Goal: Transaction & Acquisition: Purchase product/service

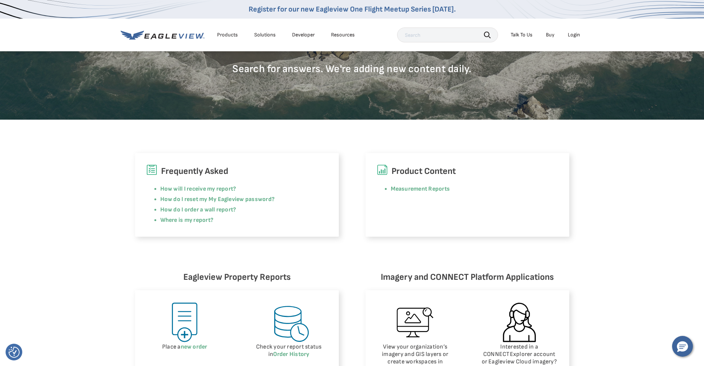
scroll to position [111, 0]
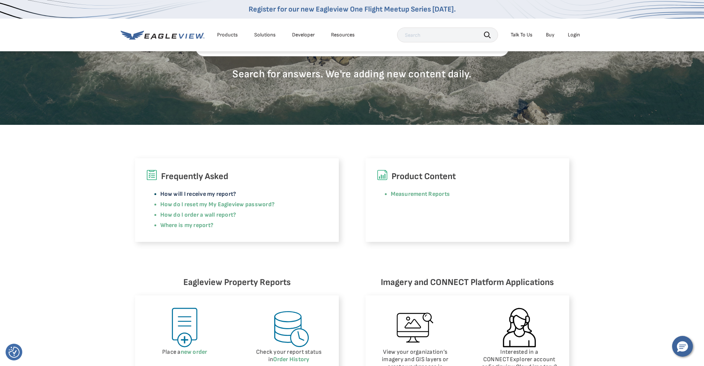
click at [205, 193] on link "How will I receive my report?" at bounding box center [198, 193] width 76 height 7
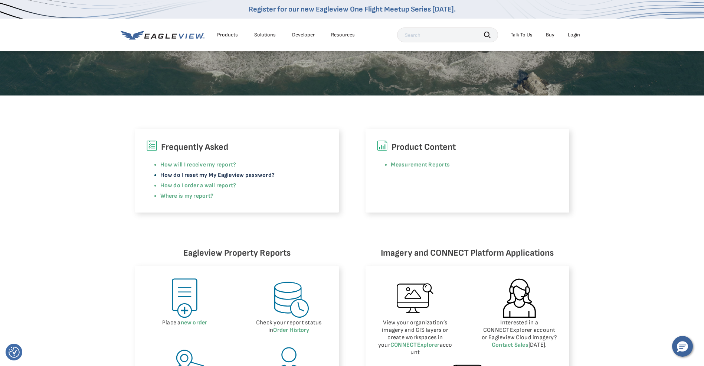
scroll to position [37, 0]
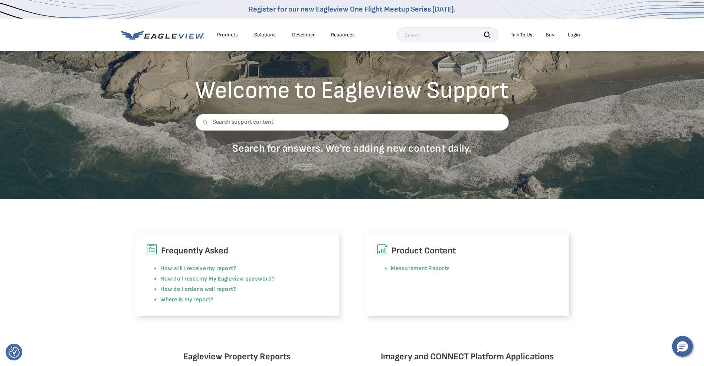
click at [229, 37] on div "Products" at bounding box center [227, 35] width 21 height 7
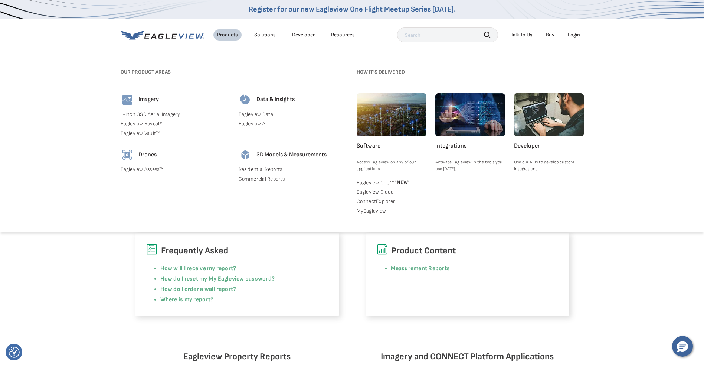
click at [266, 34] on div "Solutions" at bounding box center [265, 35] width 22 height 7
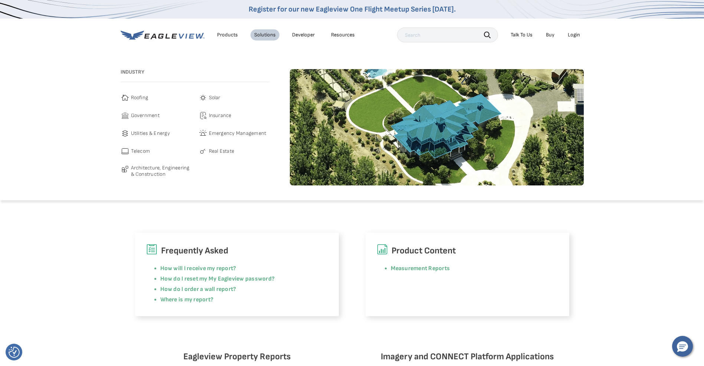
click at [144, 97] on span "Roofing" at bounding box center [139, 97] width 17 height 9
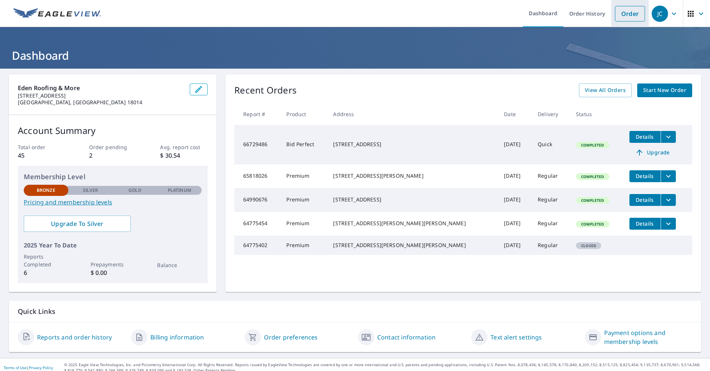
click at [630, 17] on link "Order" at bounding box center [630, 14] width 30 height 16
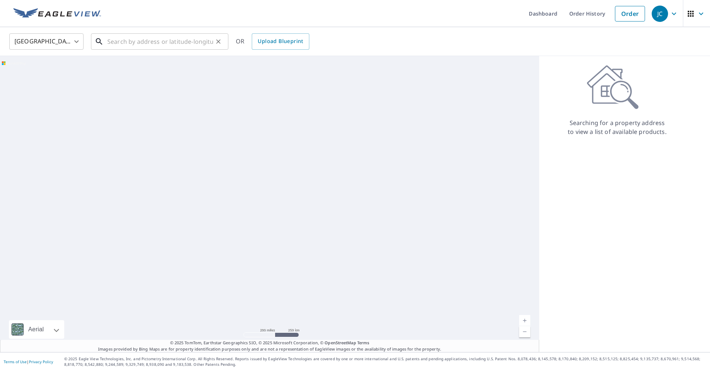
click at [154, 42] on input "text" at bounding box center [160, 41] width 106 height 21
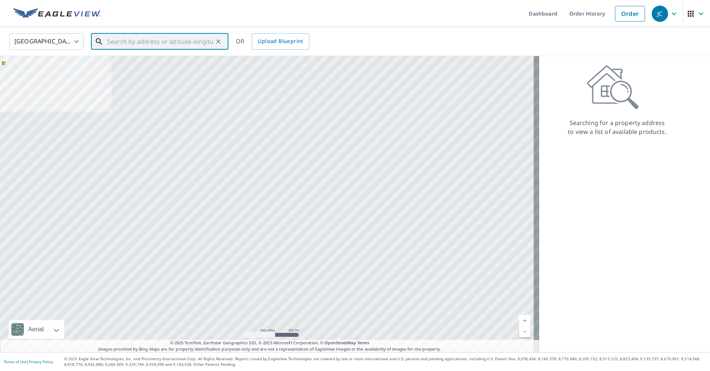
click at [150, 42] on input "text" at bounding box center [160, 41] width 106 height 21
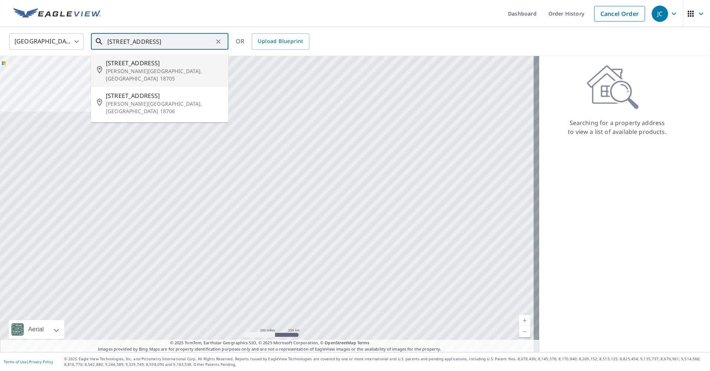
click at [146, 70] on p "[PERSON_NAME][GEOGRAPHIC_DATA], [GEOGRAPHIC_DATA] 18705" at bounding box center [164, 75] width 117 height 15
type input "[STREET_ADDRESS][PERSON_NAME]"
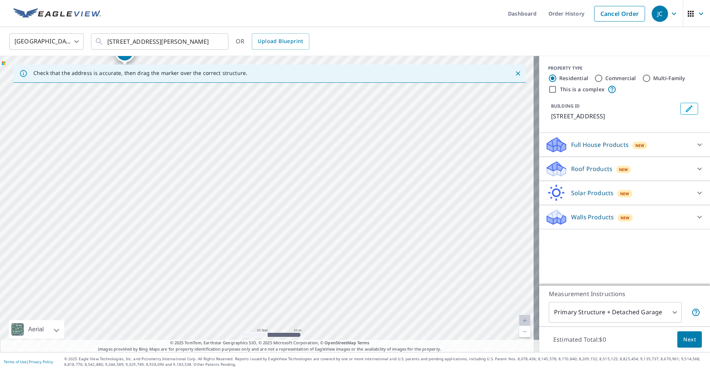
drag, startPoint x: 235, startPoint y: 212, endPoint x: 346, endPoint y: 356, distance: 182.1
click at [346, 356] on div "Dashboard Order History Cancel Order JC [GEOGRAPHIC_DATA] US ​ [STREET_ADDRESS]…" at bounding box center [355, 185] width 710 height 371
click at [341, 358] on p "© 2025 Eagle View Technologies, Inc. and Pictometry International Corp. All Rig…" at bounding box center [385, 361] width 642 height 11
drag, startPoint x: 316, startPoint y: 261, endPoint x: 290, endPoint y: 232, distance: 38.6
click at [290, 232] on div "[STREET_ADDRESS]" at bounding box center [269, 204] width 539 height 296
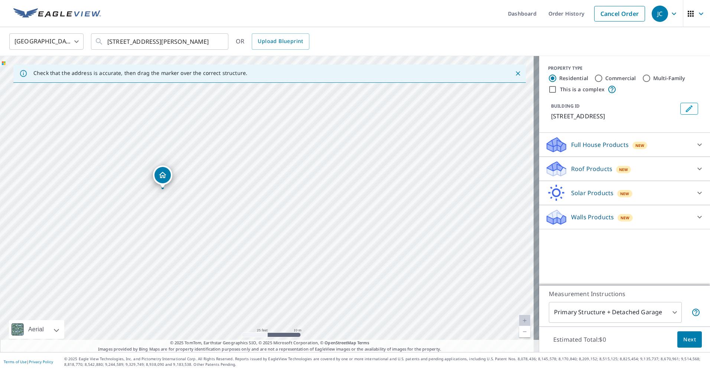
drag, startPoint x: 156, startPoint y: 107, endPoint x: 254, endPoint y: 358, distance: 269.4
click at [254, 359] on div "Dashboard Order History Cancel Order JC [GEOGRAPHIC_DATA] US ​ [STREET_ADDRESS]…" at bounding box center [355, 185] width 710 height 371
drag, startPoint x: 220, startPoint y: 290, endPoint x: 218, endPoint y: 254, distance: 36.1
click at [218, 254] on div "[STREET_ADDRESS]" at bounding box center [269, 204] width 539 height 296
drag, startPoint x: 148, startPoint y: 138, endPoint x: 222, endPoint y: 304, distance: 181.6
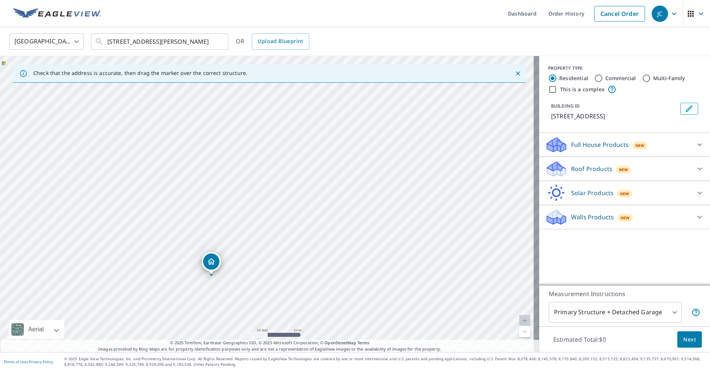
click at [222, 304] on div "[STREET_ADDRESS]" at bounding box center [269, 204] width 539 height 296
drag, startPoint x: 218, startPoint y: 287, endPoint x: 219, endPoint y: 226, distance: 61.3
click at [219, 226] on div "[STREET_ADDRESS]" at bounding box center [269, 204] width 539 height 296
click at [231, 259] on div "[STREET_ADDRESS]" at bounding box center [269, 204] width 539 height 296
click at [275, 245] on div "[STREET_ADDRESS]" at bounding box center [269, 204] width 539 height 296
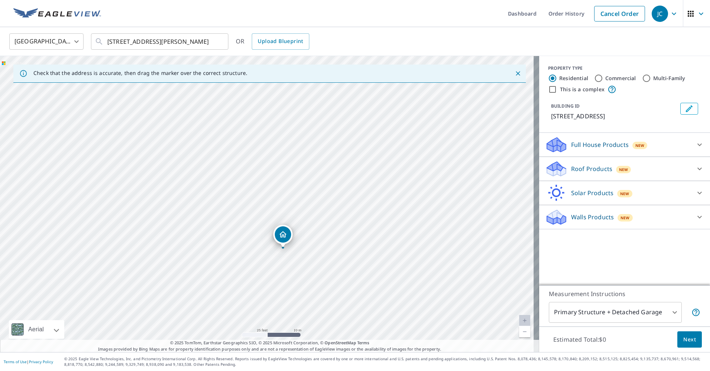
drag, startPoint x: 267, startPoint y: 194, endPoint x: 282, endPoint y: 239, distance: 47.7
drag, startPoint x: 269, startPoint y: 190, endPoint x: 251, endPoint y: 147, distance: 46.5
click at [586, 170] on p "Roof Products" at bounding box center [591, 168] width 41 height 9
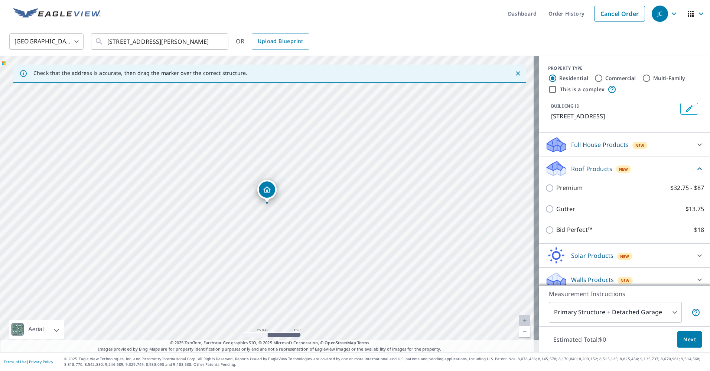
scroll to position [7, 0]
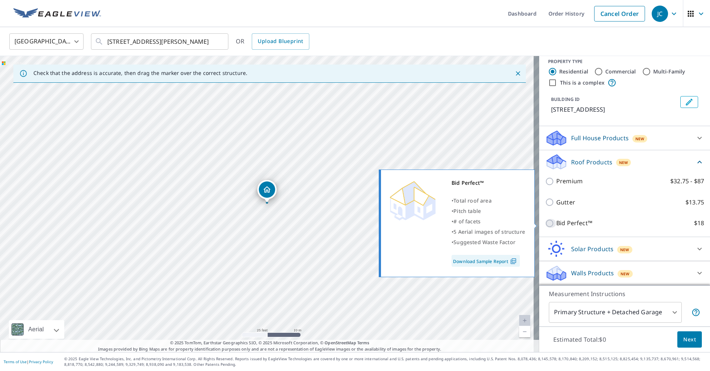
click at [545, 221] on input "Bid Perfect™ $18" at bounding box center [550, 223] width 11 height 9
checkbox input "true"
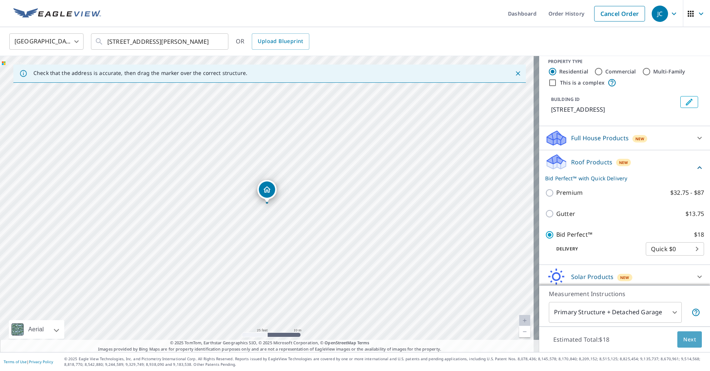
click at [683, 340] on span "Next" at bounding box center [689, 339] width 13 height 9
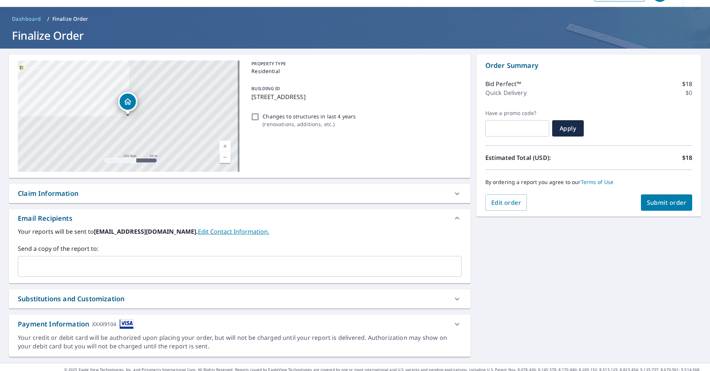
scroll to position [31, 0]
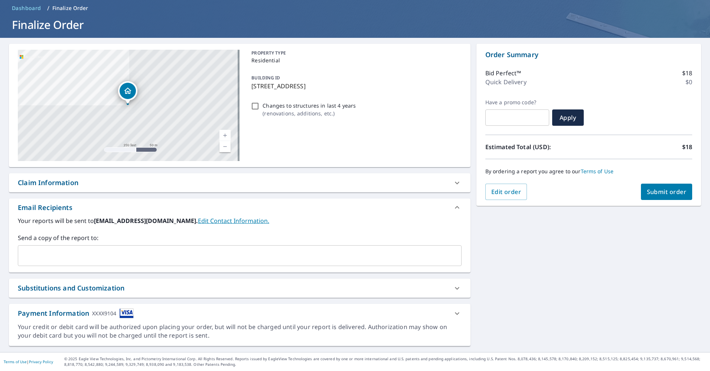
click at [114, 257] on input "text" at bounding box center [234, 256] width 426 height 14
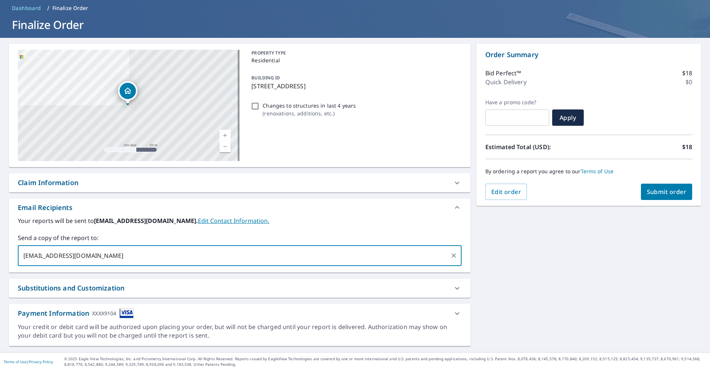
type input "[EMAIL_ADDRESS][DOMAIN_NAME]"
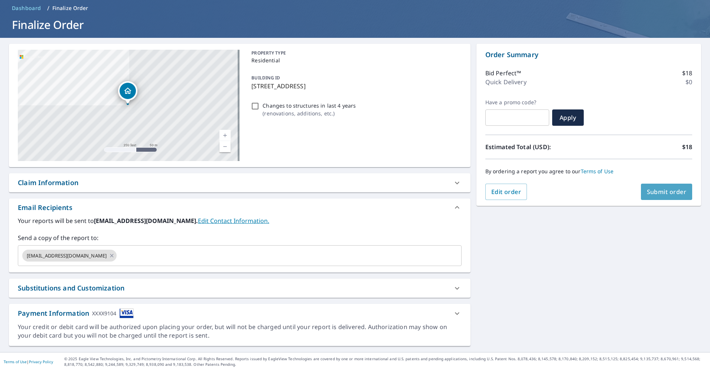
click at [664, 189] on span "Submit order" at bounding box center [667, 192] width 40 height 8
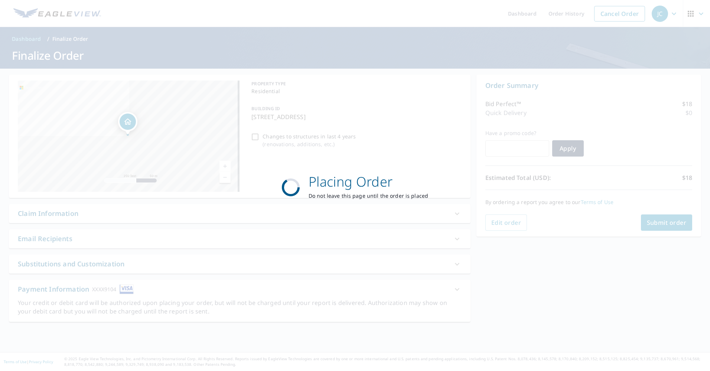
scroll to position [0, 0]
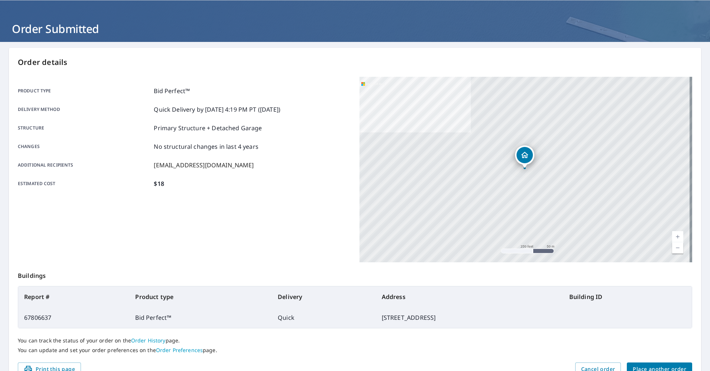
scroll to position [66, 0]
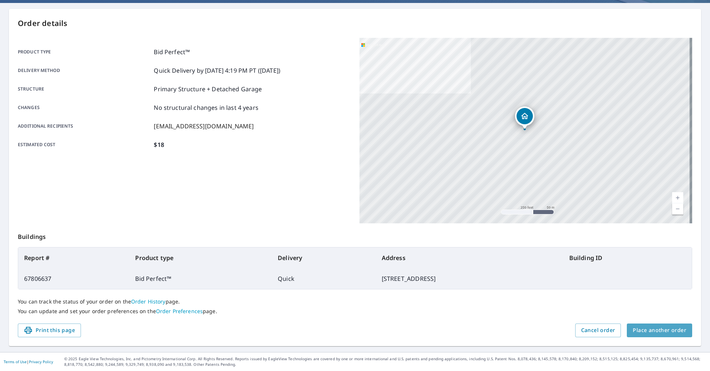
click at [661, 334] on span "Place another order" at bounding box center [659, 330] width 53 height 9
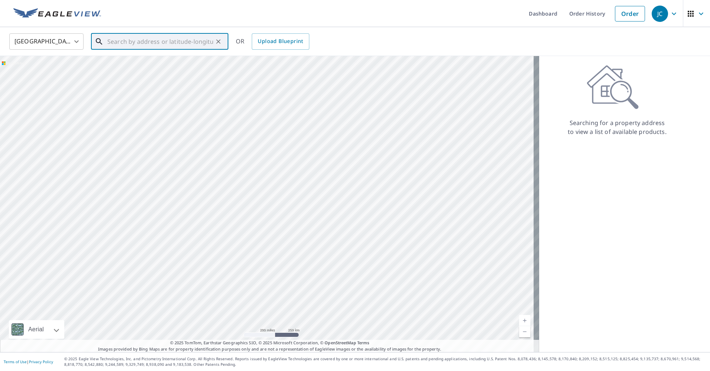
click at [182, 39] on input "text" at bounding box center [160, 41] width 106 height 21
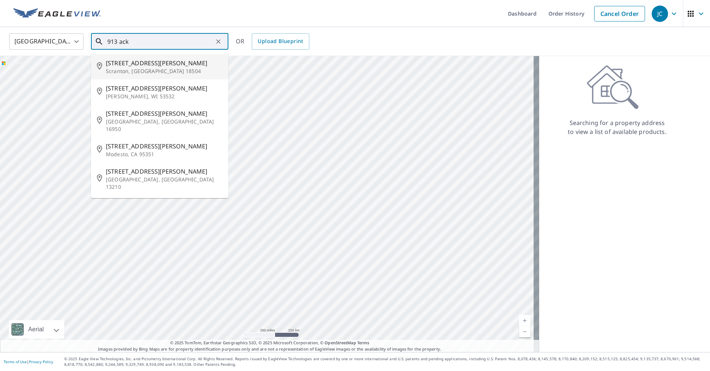
click at [130, 67] on span "[STREET_ADDRESS][PERSON_NAME]" at bounding box center [164, 63] width 117 height 9
type input "[STREET_ADDRESS][PERSON_NAME]"
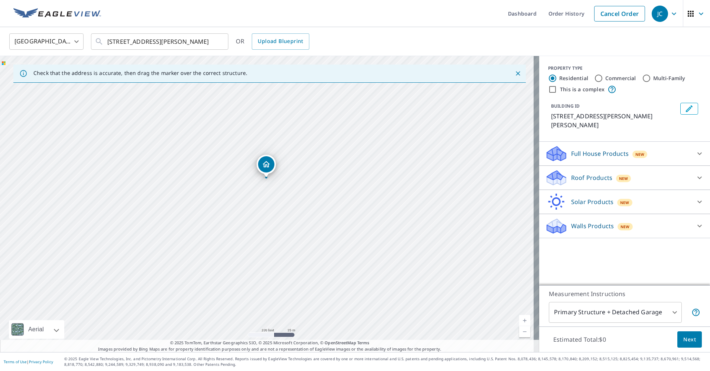
drag, startPoint x: 317, startPoint y: 113, endPoint x: 333, endPoint y: 54, distance: 61.0
click at [333, 54] on div "United States US ​ [STREET_ADDRESS][PERSON_NAME] ​ OR Upload Blueprint Check th…" at bounding box center [355, 189] width 710 height 325
click at [348, 47] on div "[GEOGRAPHIC_DATA] [GEOGRAPHIC_DATA] ​ [STREET_ADDRESS][PERSON_NAME] ​ OR Upload…" at bounding box center [352, 41] width 697 height 17
click at [354, 68] on div "Check that the address is accurate, then drag the marker over the correct struc…" at bounding box center [269, 74] width 512 height 18
click at [313, 153] on div "[STREET_ADDRESS][PERSON_NAME]" at bounding box center [269, 204] width 539 height 296
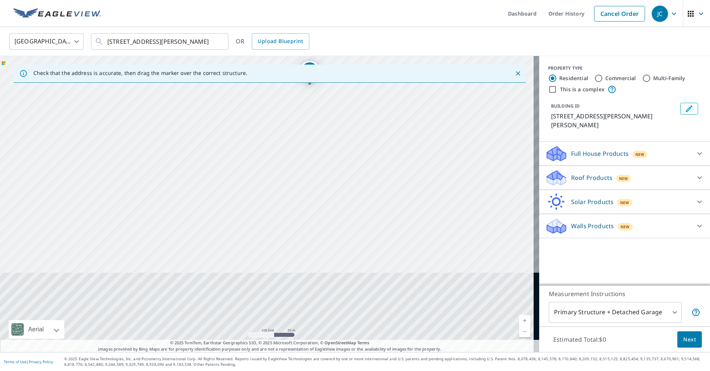
drag, startPoint x: 258, startPoint y: 247, endPoint x: 322, endPoint y: 56, distance: 201.1
click at [322, 56] on div "[STREET_ADDRESS][PERSON_NAME]" at bounding box center [269, 204] width 539 height 296
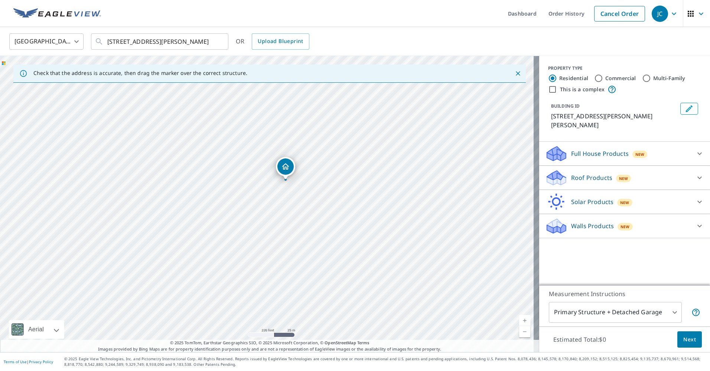
drag, startPoint x: 314, startPoint y: 132, endPoint x: 290, endPoint y: 226, distance: 97.8
click at [290, 228] on div "[STREET_ADDRESS][PERSON_NAME]" at bounding box center [269, 204] width 539 height 296
drag, startPoint x: 279, startPoint y: 214, endPoint x: 292, endPoint y: 195, distance: 23.8
click at [292, 195] on div "[STREET_ADDRESS][PERSON_NAME]" at bounding box center [269, 204] width 539 height 296
click at [696, 173] on icon at bounding box center [699, 177] width 9 height 9
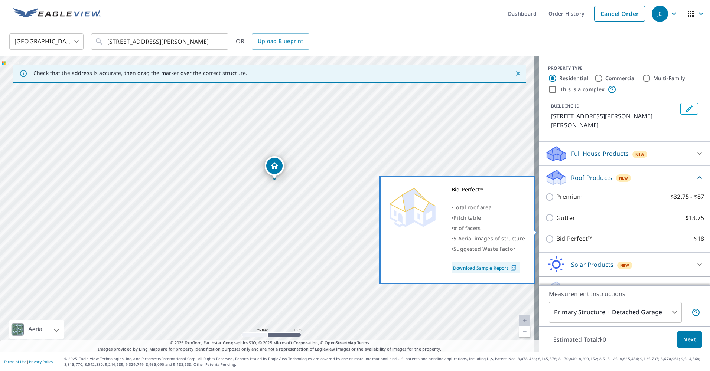
click at [545, 235] on input "Bid Perfect™ $18" at bounding box center [550, 239] width 11 height 9
checkbox input "true"
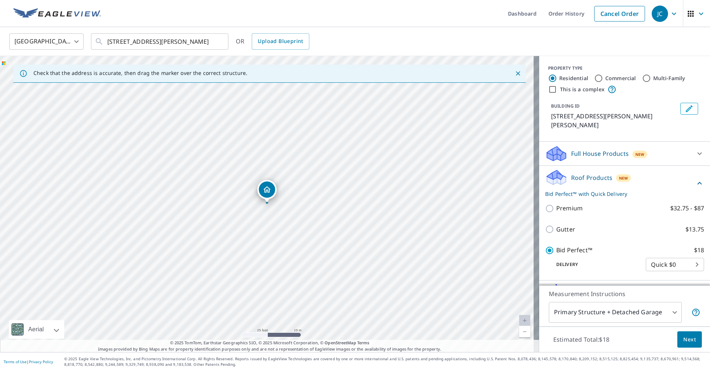
click at [687, 337] on span "Next" at bounding box center [689, 339] width 13 height 9
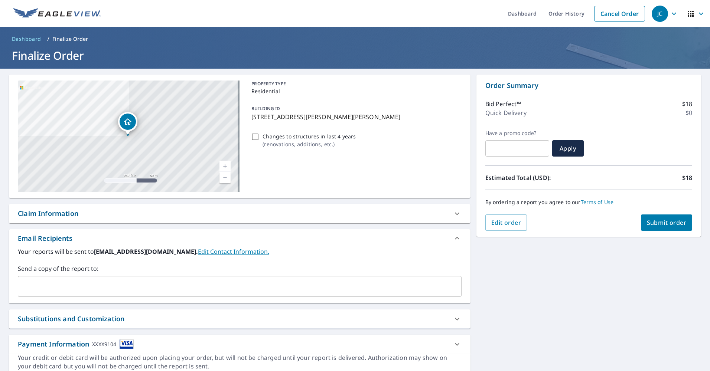
click at [85, 282] on input "text" at bounding box center [234, 287] width 426 height 14
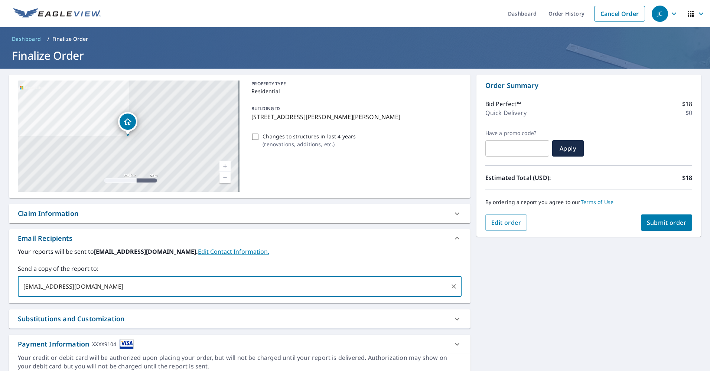
type input "[EMAIL_ADDRESS][DOMAIN_NAME]"
click at [663, 219] on span "Submit order" at bounding box center [667, 223] width 40 height 8
